Goal: Information Seeking & Learning: Learn about a topic

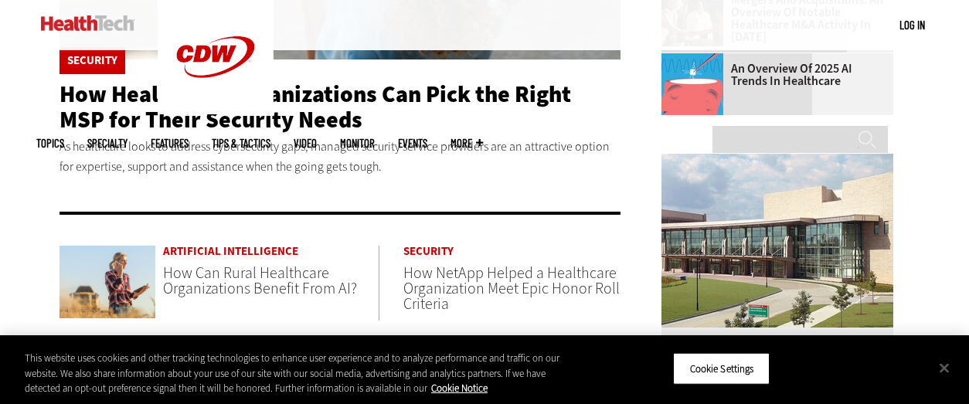
scroll to position [618, 0]
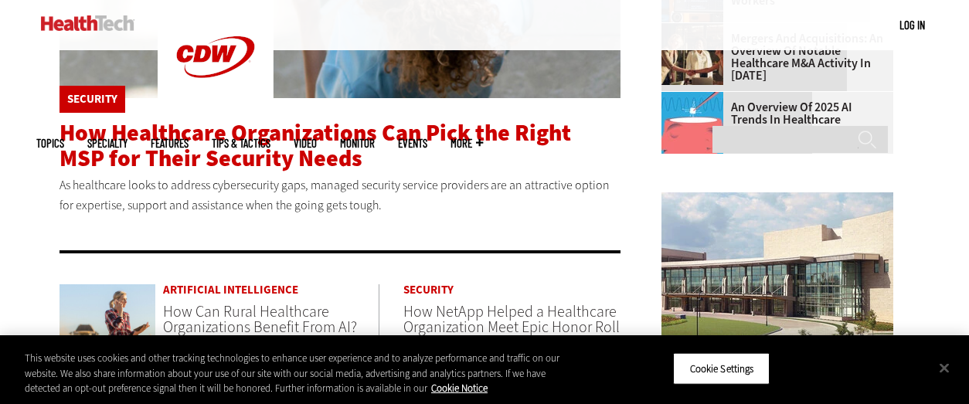
click at [318, 148] on span "How Healthcare Organizations Can Pick the Right MSP for Their Security Needs" at bounding box center [316, 145] width 512 height 56
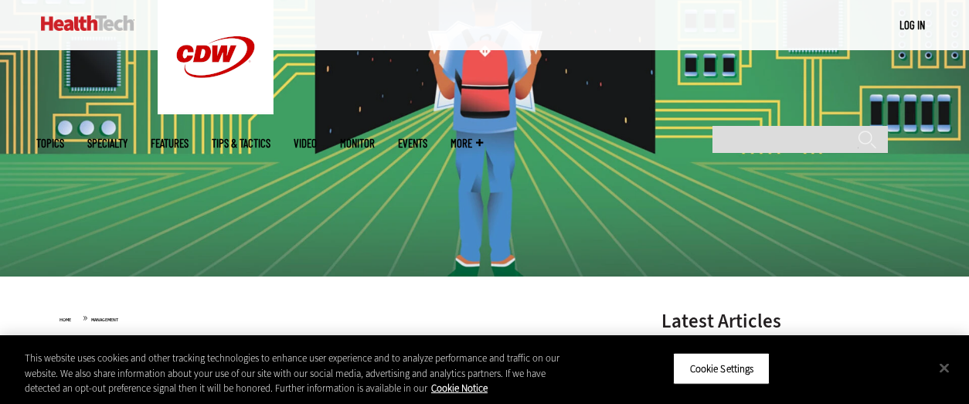
scroll to position [232, 0]
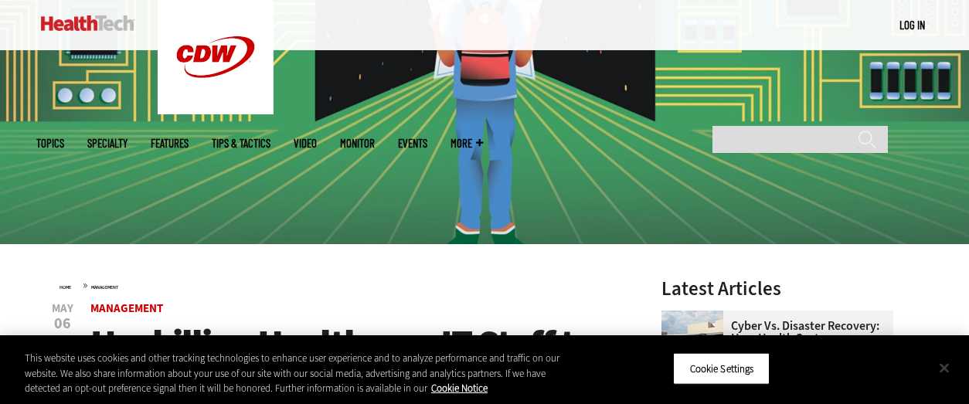
click at [946, 366] on button "Close" at bounding box center [944, 368] width 34 height 34
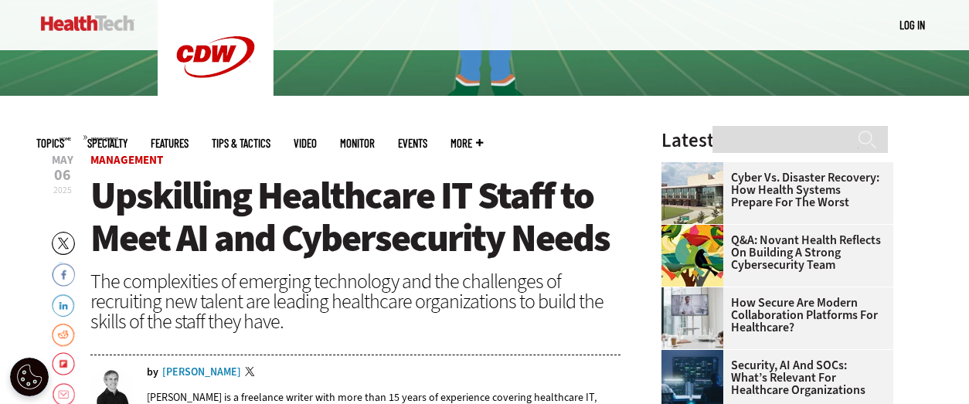
scroll to position [386, 0]
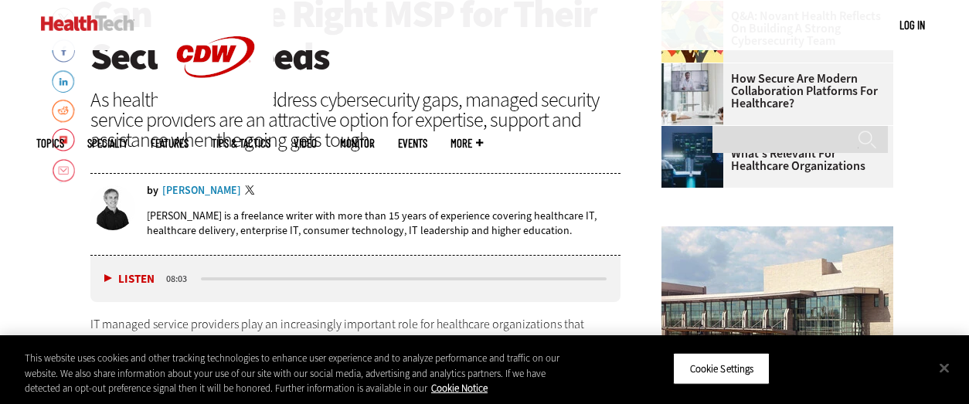
scroll to position [773, 0]
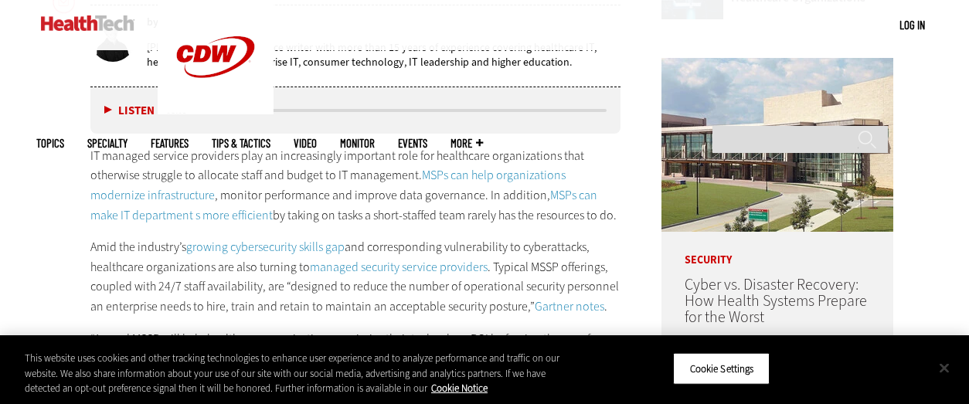
click at [941, 367] on button "Close" at bounding box center [944, 368] width 34 height 34
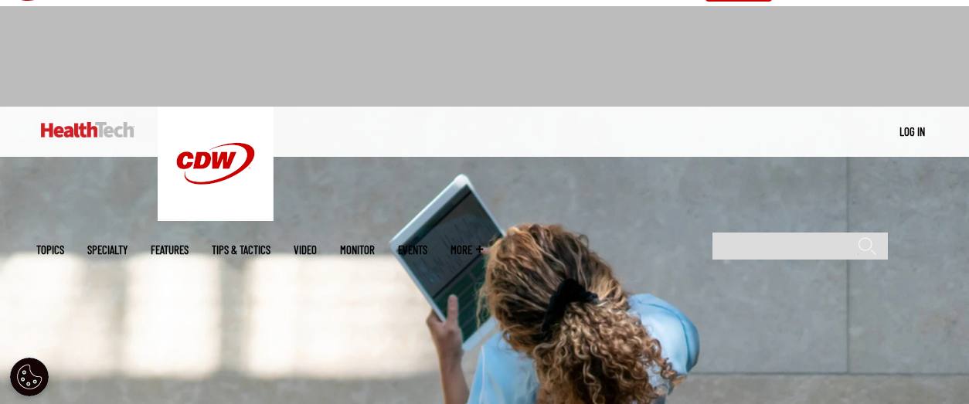
scroll to position [0, 0]
